Goal: Purchase product/service

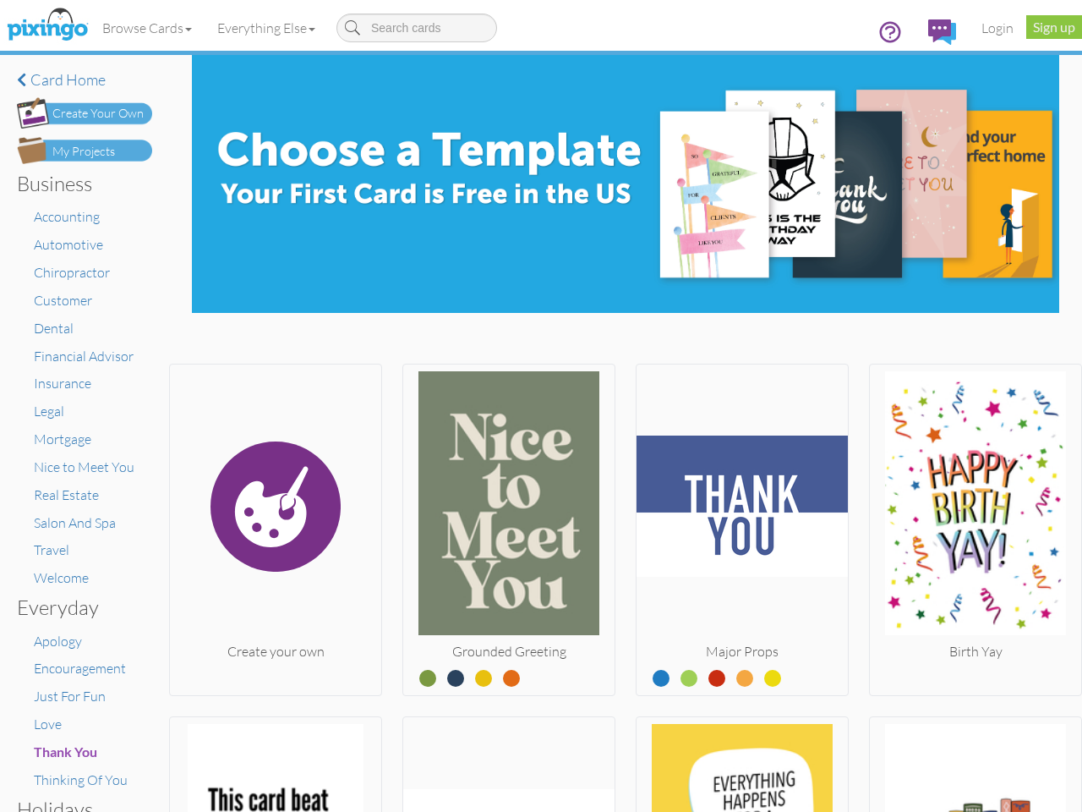
click at [541, 406] on img at bounding box center [508, 506] width 211 height 271
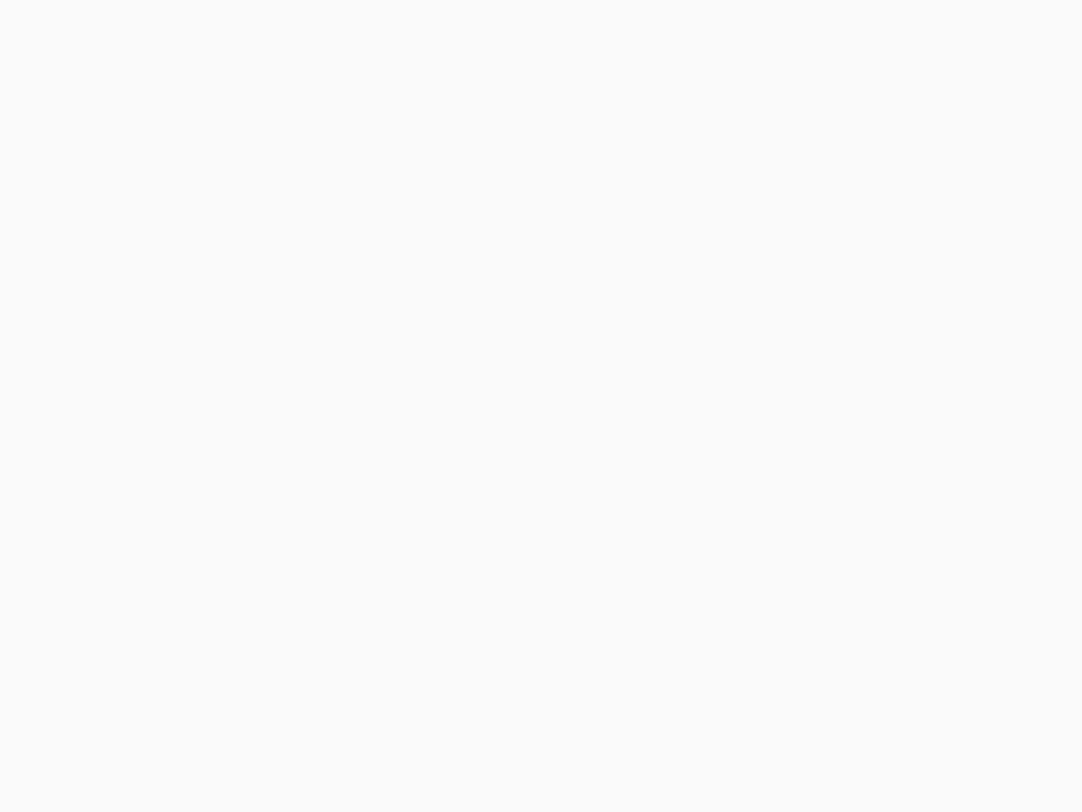
click at [148, 28] on body at bounding box center [541, 406] width 1082 height 812
click at [270, 28] on body at bounding box center [541, 406] width 1082 height 812
click at [274, 526] on body at bounding box center [541, 406] width 1082 height 812
click at [504, 526] on body at bounding box center [541, 406] width 1082 height 812
click at [734, 526] on body at bounding box center [541, 406] width 1082 height 812
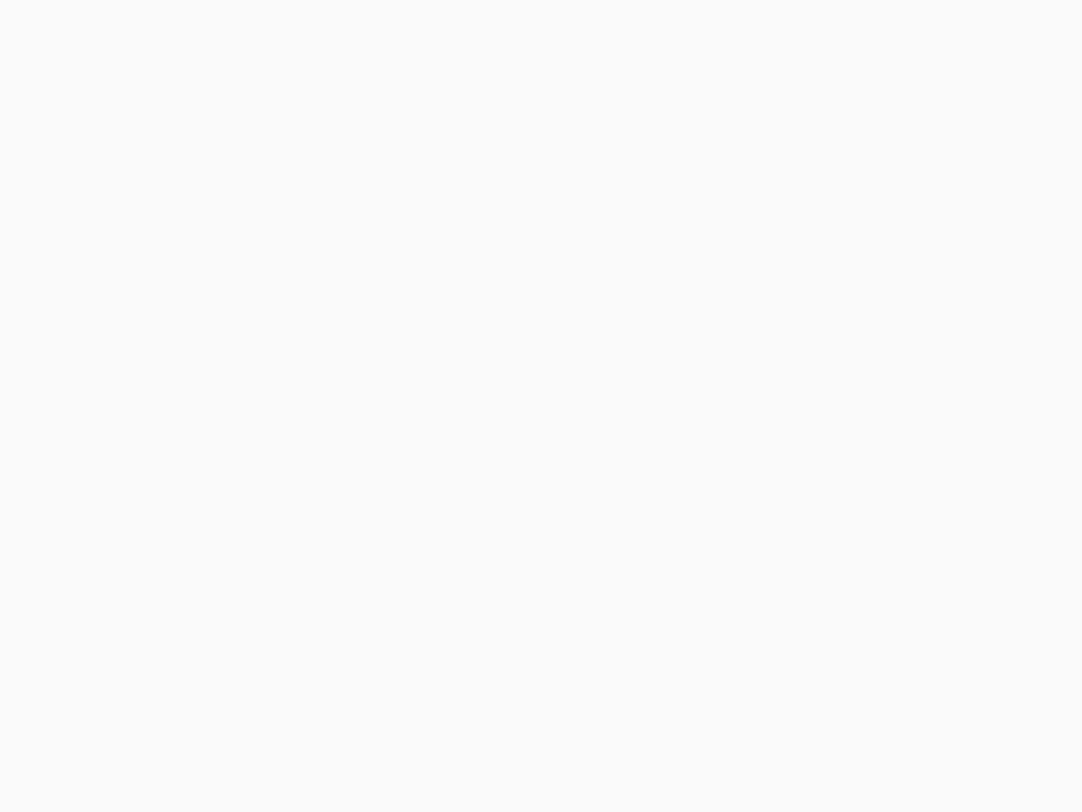
click at [963, 526] on body at bounding box center [541, 406] width 1082 height 812
click at [274, 762] on body at bounding box center [541, 406] width 1082 height 812
click at [504, 762] on body at bounding box center [541, 406] width 1082 height 812
click at [734, 762] on body at bounding box center [541, 406] width 1082 height 812
